Goal: Navigation & Orientation: Understand site structure

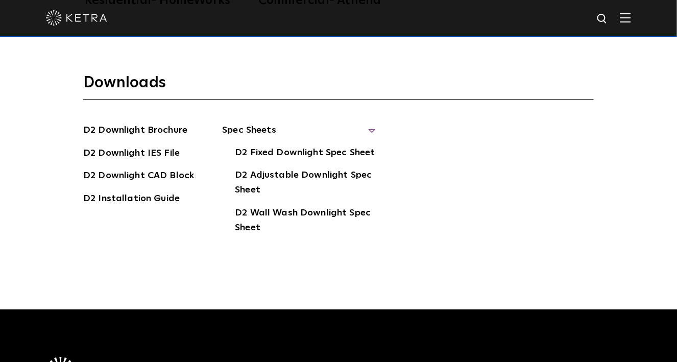
click at [89, 17] on img at bounding box center [76, 17] width 61 height 15
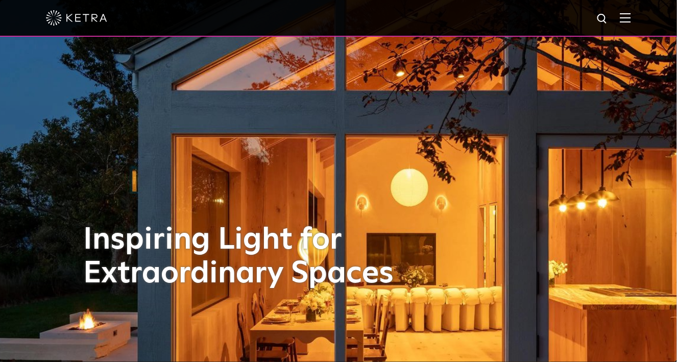
click at [631, 14] on img at bounding box center [625, 18] width 11 height 10
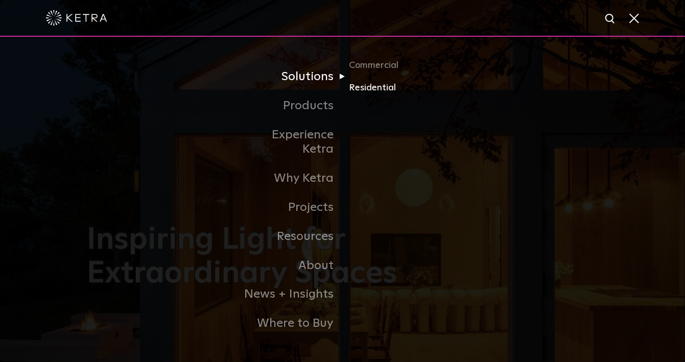
click at [364, 96] on link "Residential" at bounding box center [398, 88] width 98 height 15
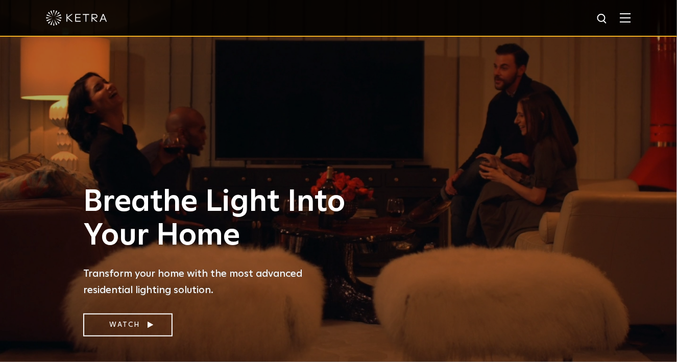
click at [631, 18] on img at bounding box center [625, 18] width 11 height 10
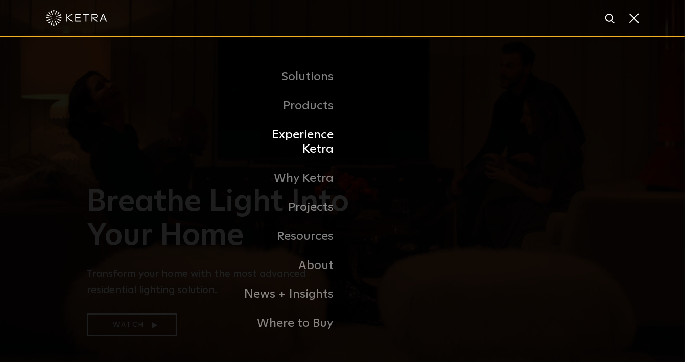
click at [358, 131] on li "Experience Ketra" at bounding box center [342, 143] width 209 height 44
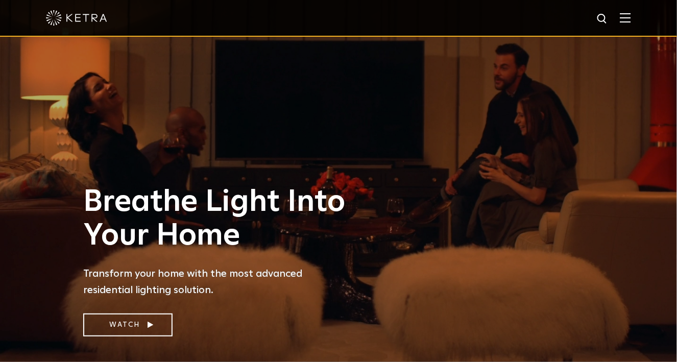
click at [628, 21] on img at bounding box center [625, 18] width 11 height 10
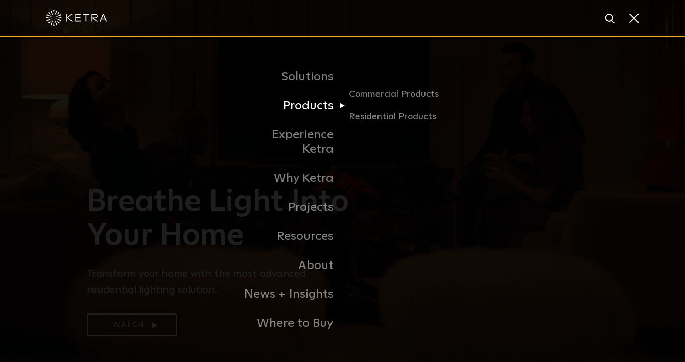
click at [320, 119] on link "Products" at bounding box center [290, 105] width 105 height 29
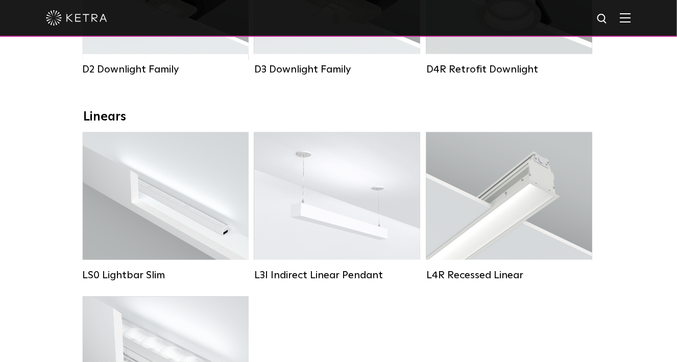
scroll to position [306, 0]
